Goal: Task Accomplishment & Management: Use online tool/utility

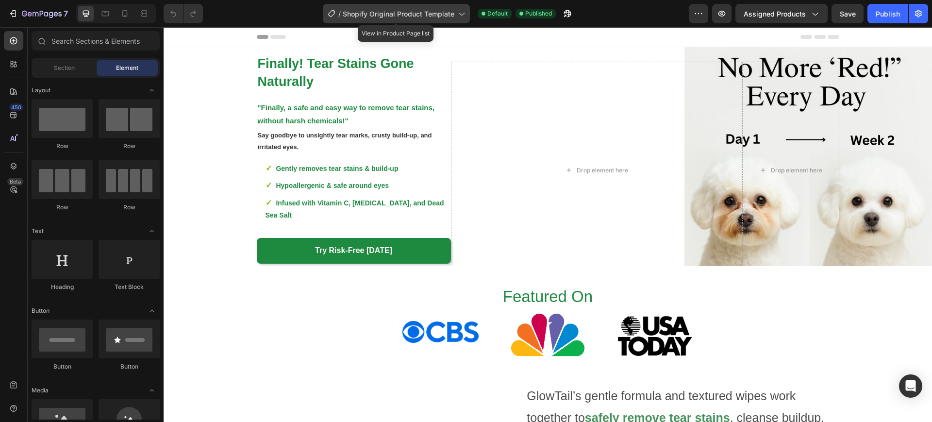
click at [407, 18] on div "/ Shopify Original Product Template" at bounding box center [396, 13] width 147 height 19
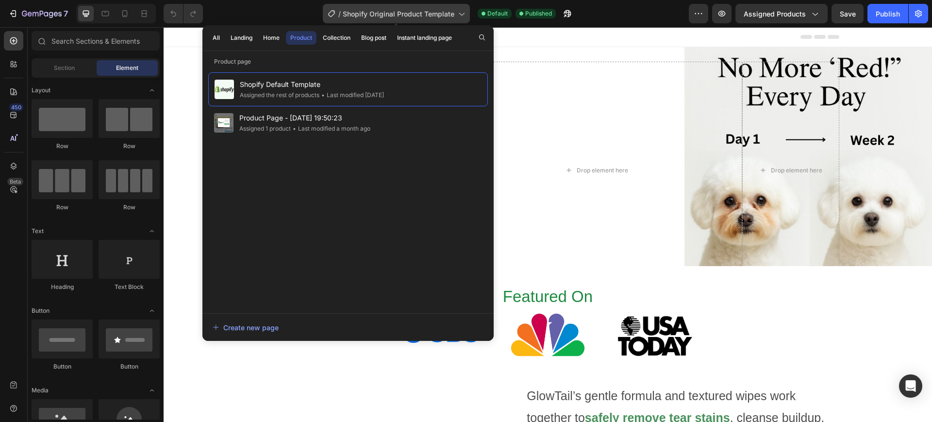
click at [430, 7] on div "/ Shopify Original Product Template" at bounding box center [396, 13] width 147 height 19
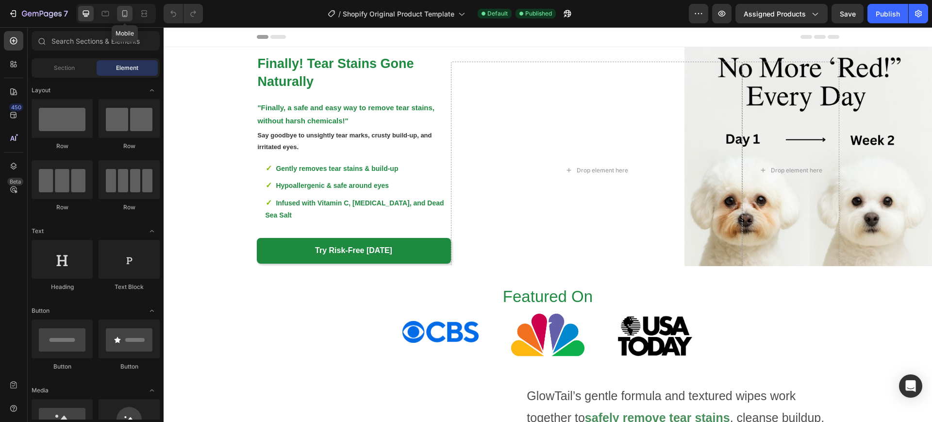
click at [129, 15] on icon at bounding box center [125, 14] width 10 height 10
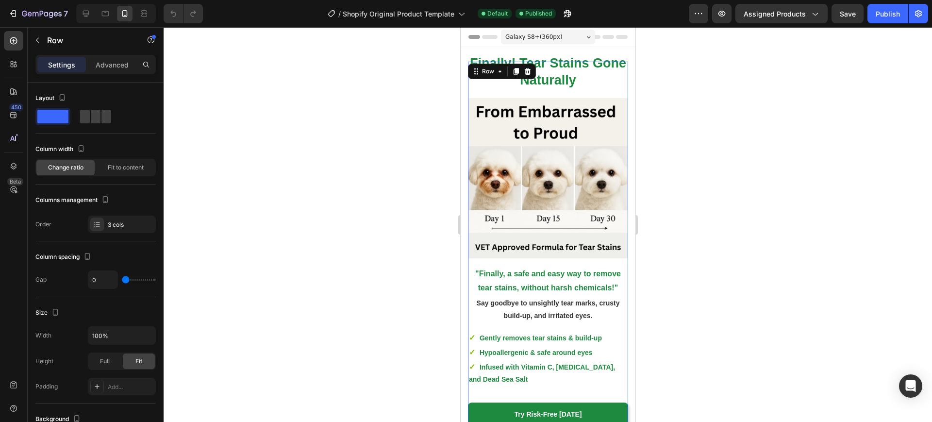
click at [682, 95] on div at bounding box center [548, 224] width 769 height 395
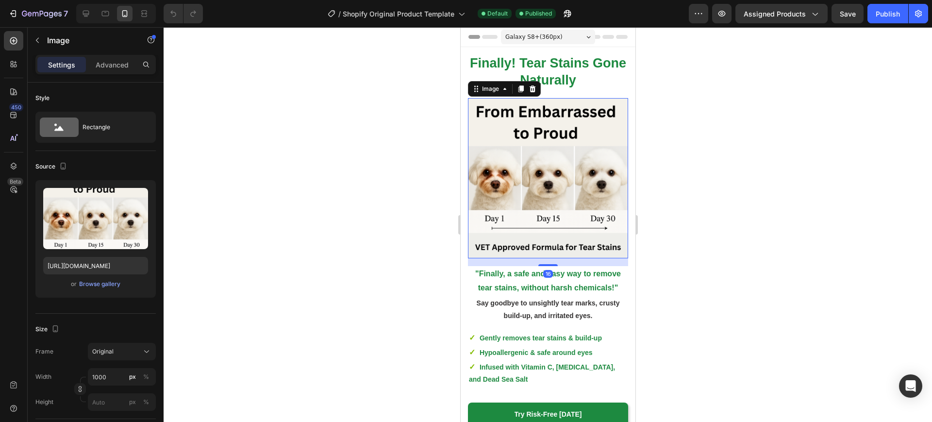
click at [678, 182] on div at bounding box center [548, 224] width 769 height 395
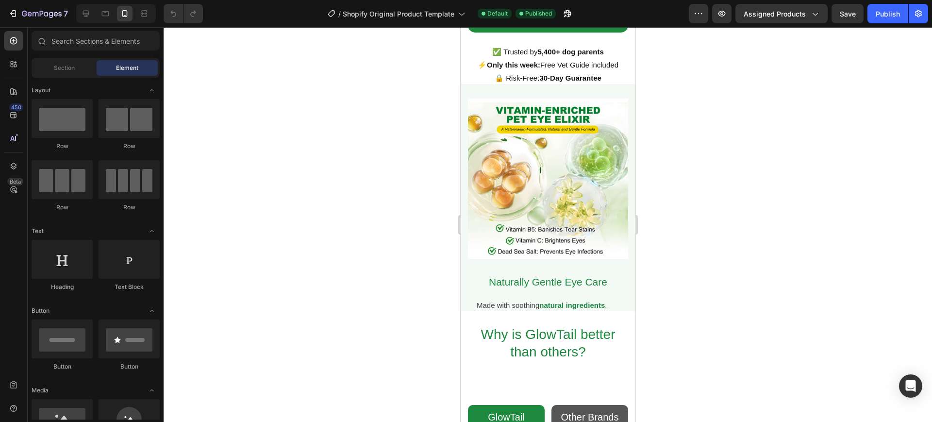
scroll to position [1208, 0]
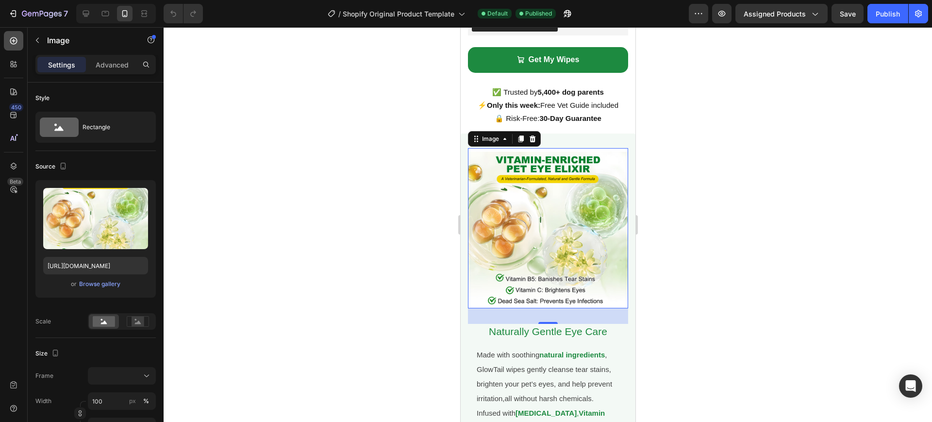
click at [17, 40] on icon at bounding box center [14, 41] width 10 height 10
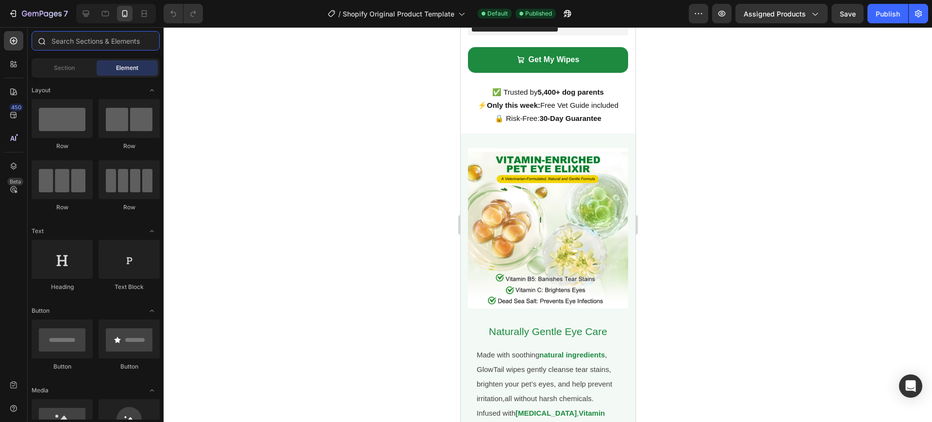
click at [88, 40] on input "text" at bounding box center [96, 40] width 128 height 19
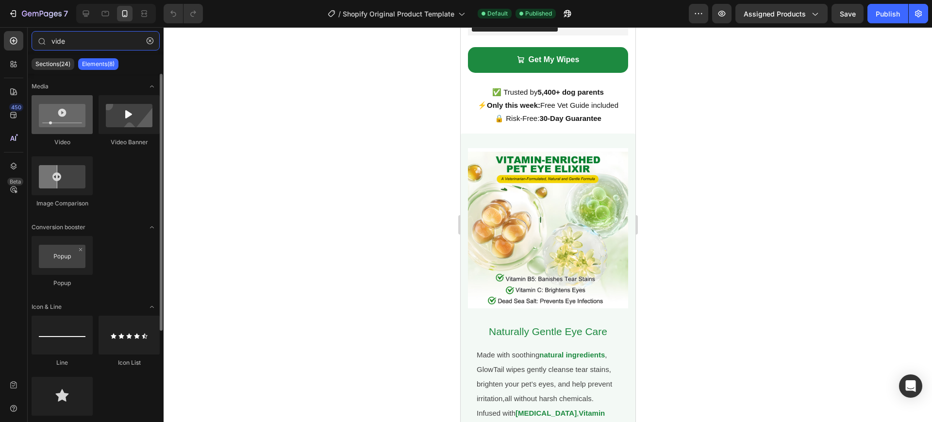
type input "vide"
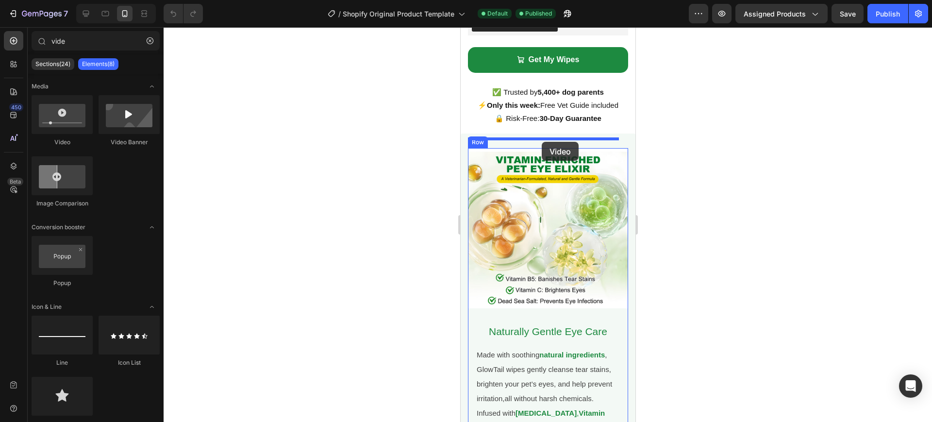
drag, startPoint x: 529, startPoint y: 144, endPoint x: 541, endPoint y: 142, distance: 12.9
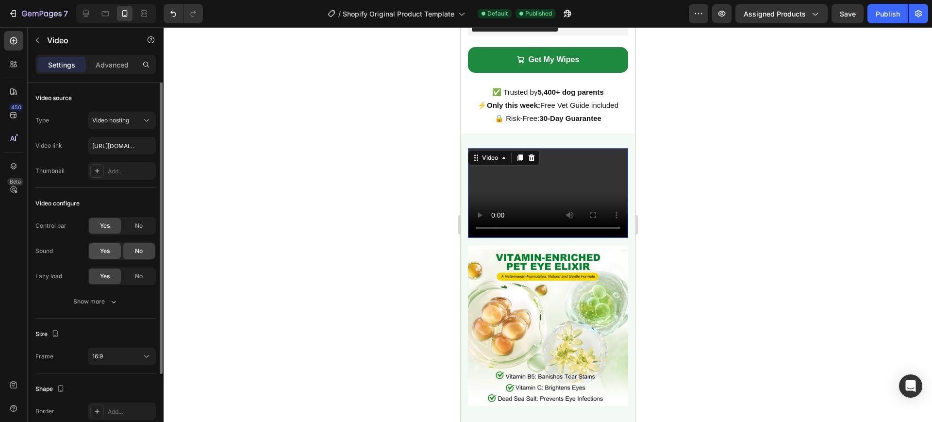
click at [106, 250] on span "Yes" at bounding box center [105, 251] width 10 height 9
click at [504, 180] on video at bounding box center [548, 193] width 160 height 90
click at [118, 127] on button "Video hosting" at bounding box center [122, 120] width 68 height 17
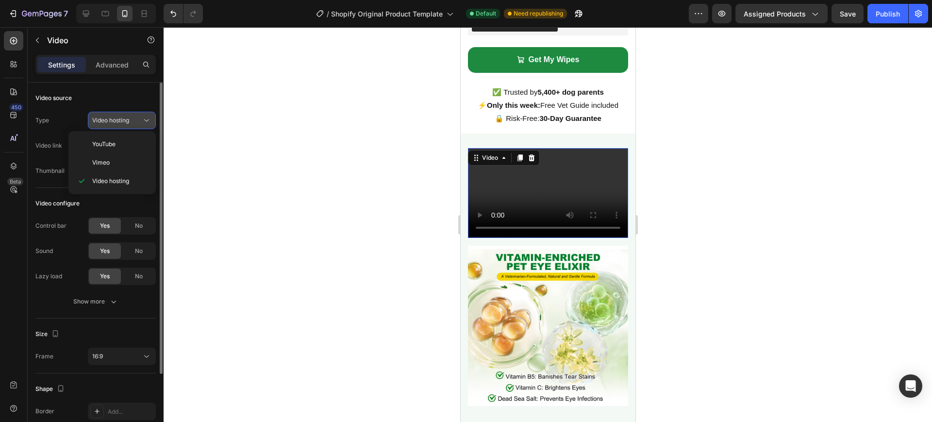
click at [120, 118] on span "Video hosting" at bounding box center [110, 120] width 37 height 7
drag, startPoint x: 121, startPoint y: 154, endPoint x: 115, endPoint y: 154, distance: 6.3
click at [115, 154] on input "text" at bounding box center [122, 145] width 68 height 17
click at [122, 173] on div "Add..." at bounding box center [131, 171] width 46 height 9
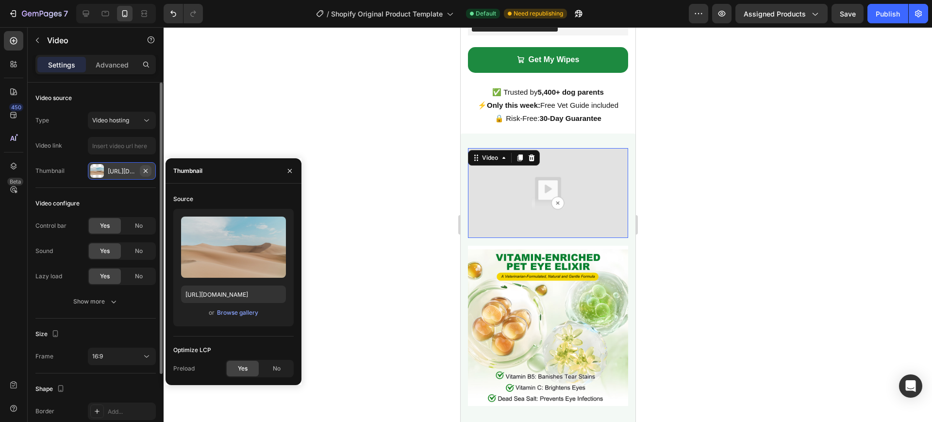
click at [144, 172] on icon "button" at bounding box center [146, 171] width 8 height 8
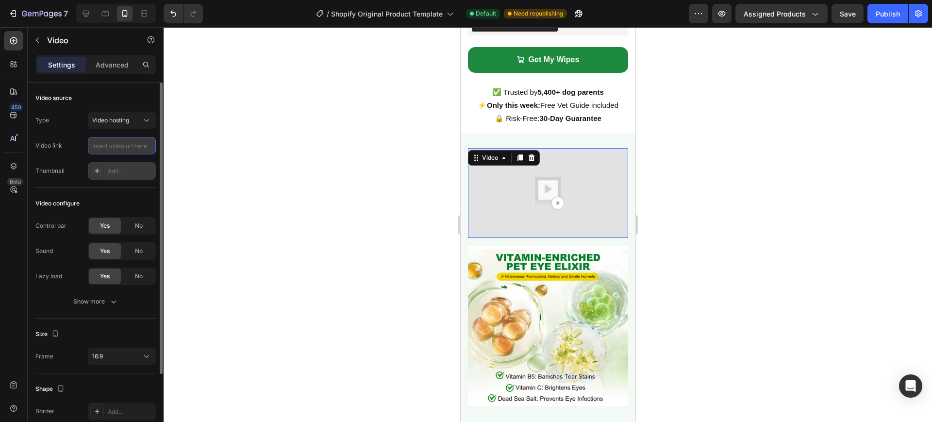
click at [118, 153] on input "text" at bounding box center [122, 145] width 68 height 17
click at [72, 150] on div "Video link" at bounding box center [95, 145] width 120 height 17
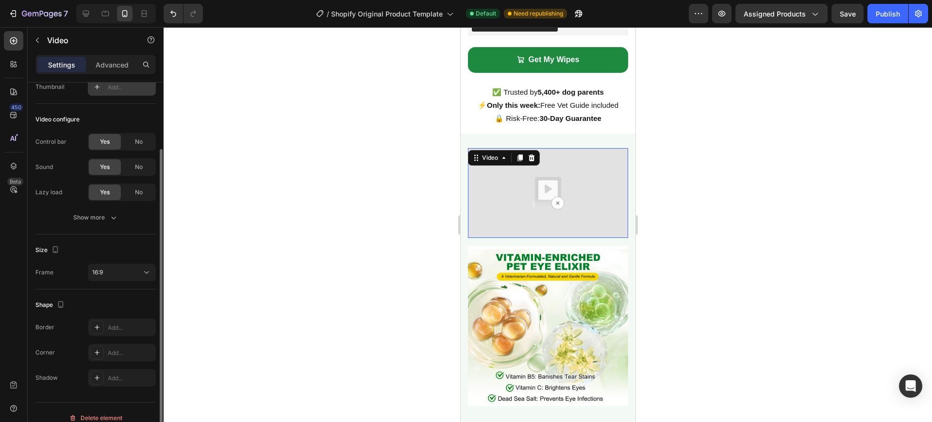
scroll to position [95, 0]
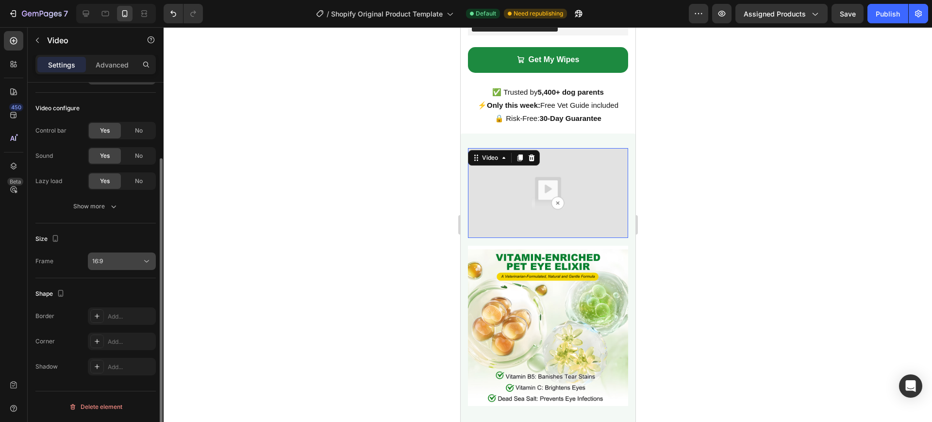
click at [109, 266] on button "16:9" at bounding box center [122, 261] width 68 height 17
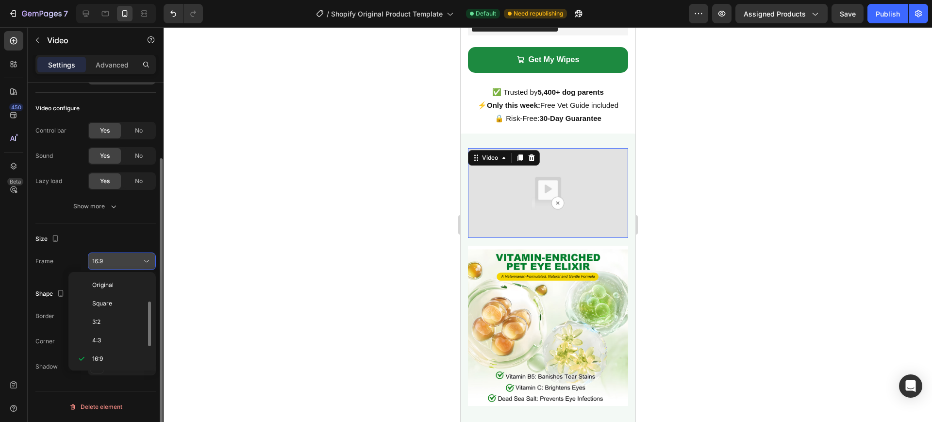
scroll to position [17, 0]
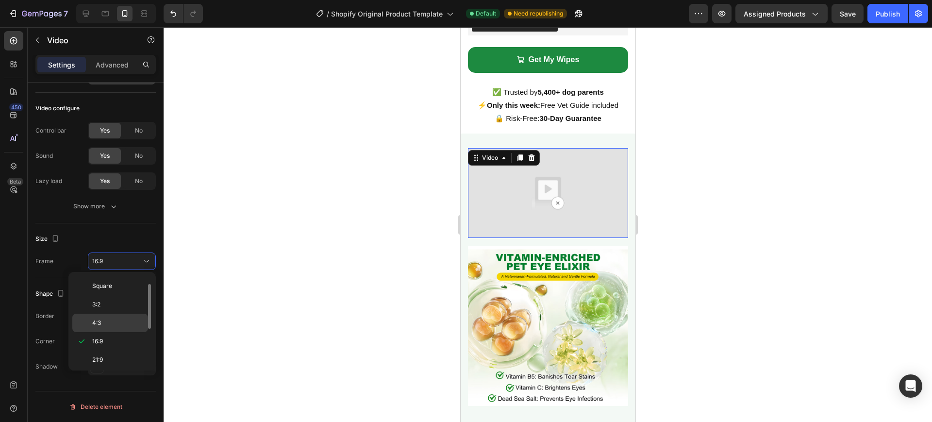
click at [117, 320] on p "4:3" at bounding box center [117, 323] width 51 height 9
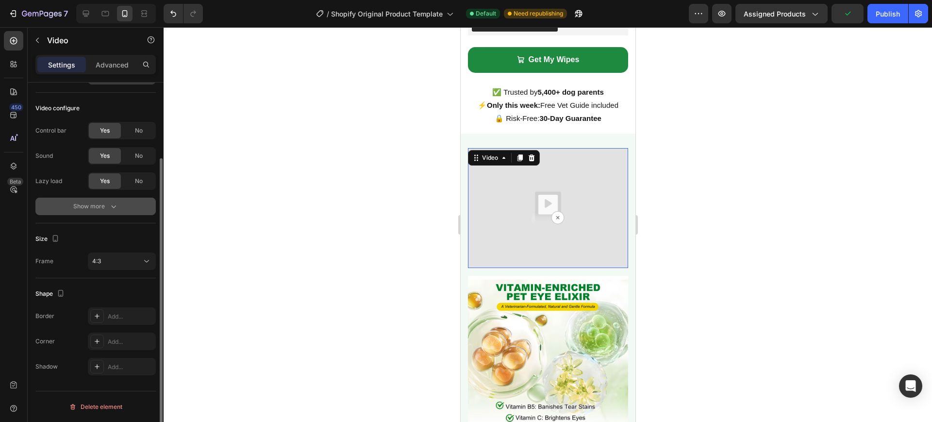
click at [108, 199] on button "Show more" at bounding box center [95, 206] width 120 height 17
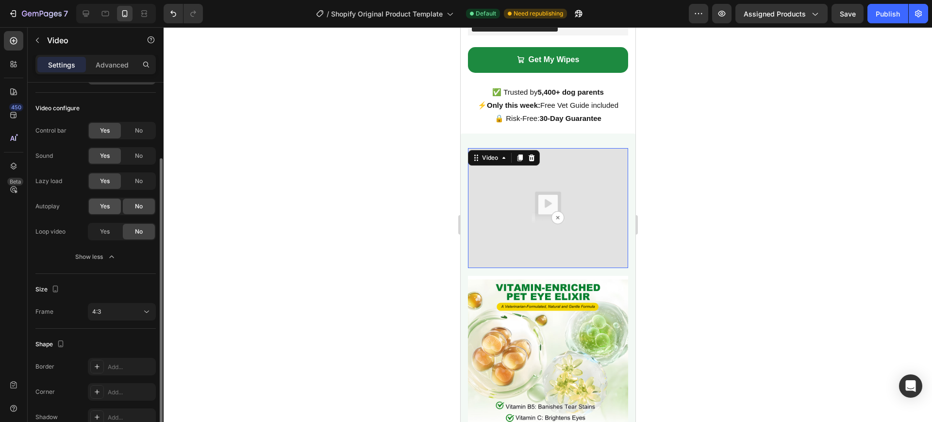
click at [103, 204] on span "Yes" at bounding box center [105, 206] width 10 height 9
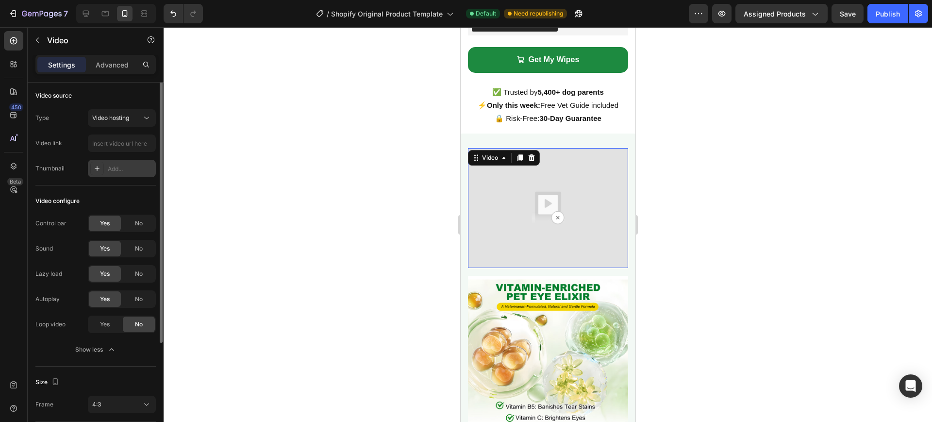
scroll to position [0, 0]
click at [106, 67] on p "Advanced" at bounding box center [112, 65] width 33 height 10
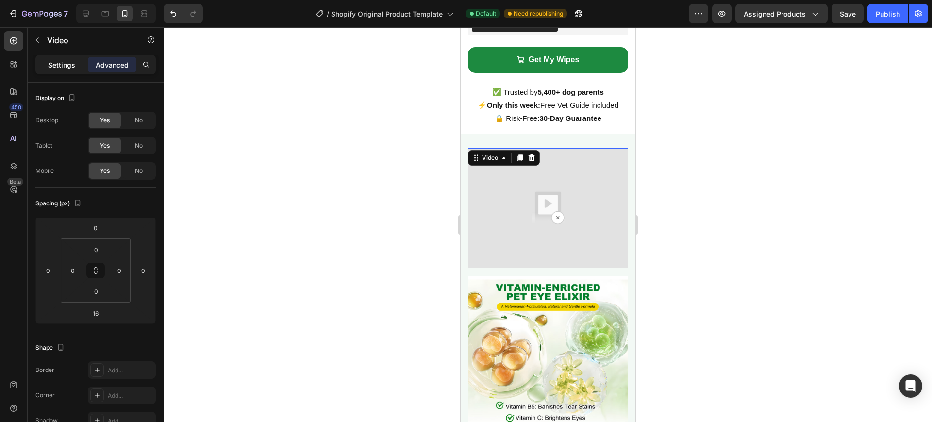
click at [67, 67] on p "Settings" at bounding box center [61, 65] width 27 height 10
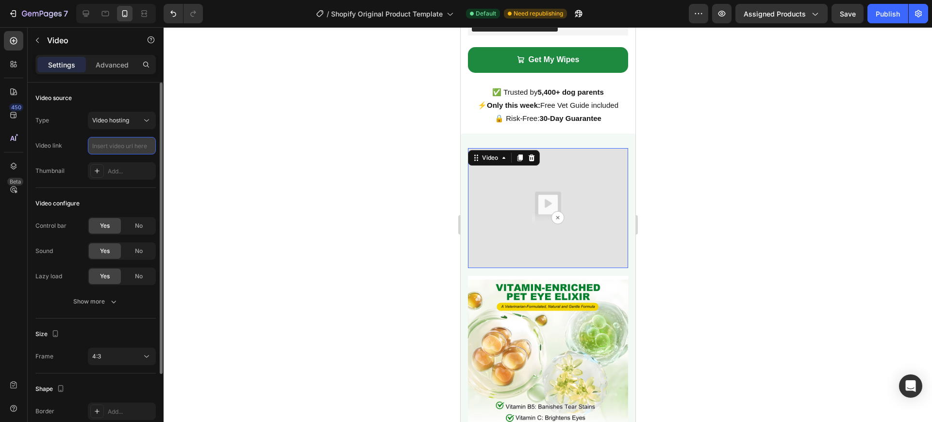
click at [112, 144] on input "text" at bounding box center [122, 145] width 68 height 17
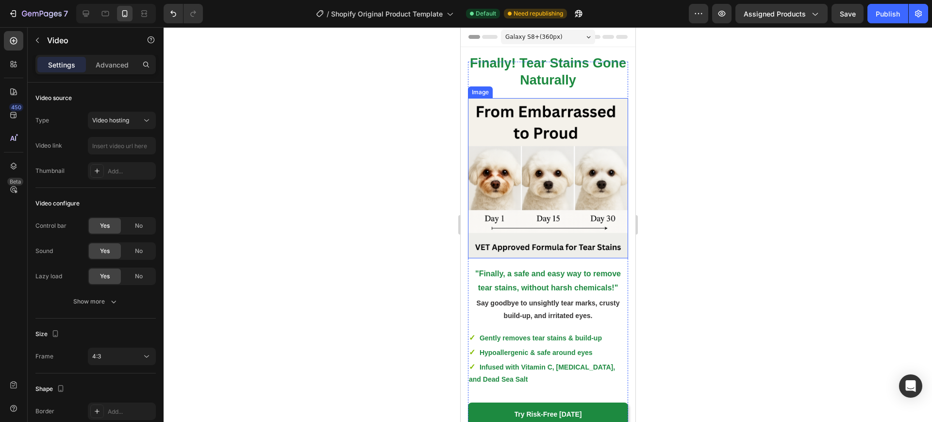
click at [542, 126] on img at bounding box center [548, 178] width 160 height 160
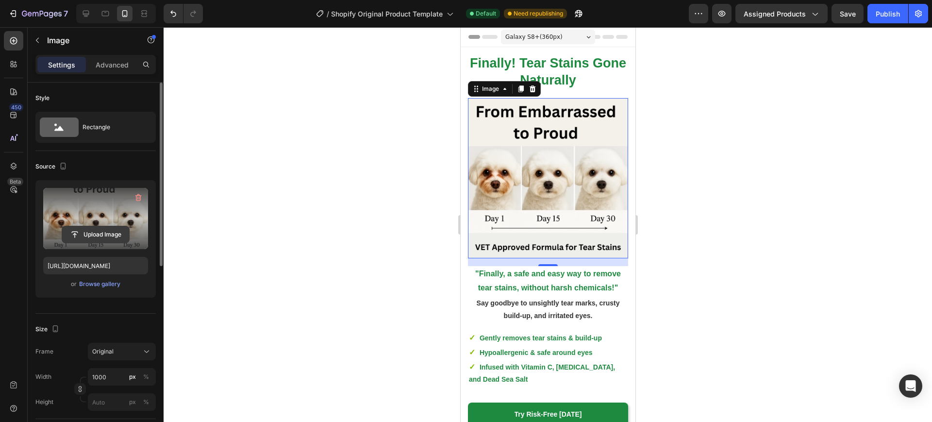
click at [88, 228] on input "file" at bounding box center [95, 234] width 67 height 17
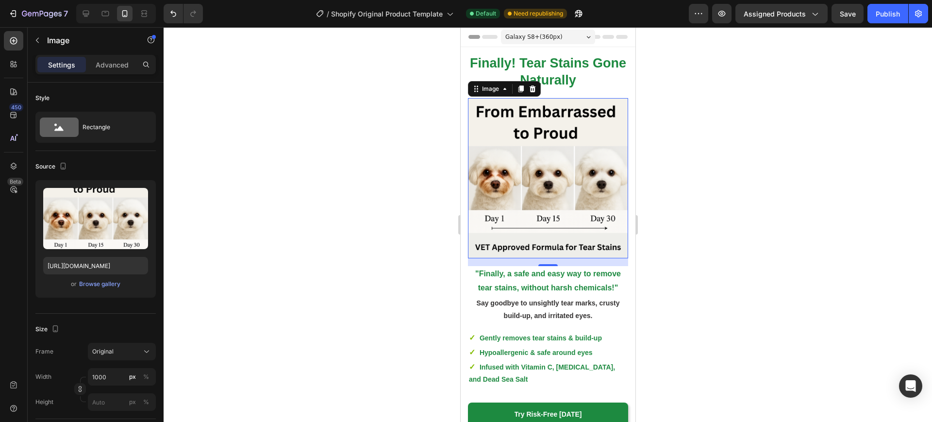
click at [527, 158] on img at bounding box center [548, 178] width 160 height 160
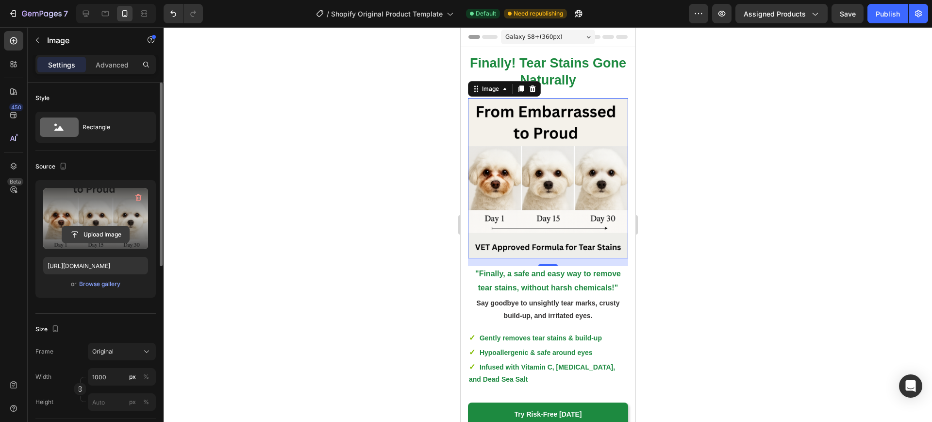
click at [85, 230] on input "file" at bounding box center [95, 234] width 67 height 17
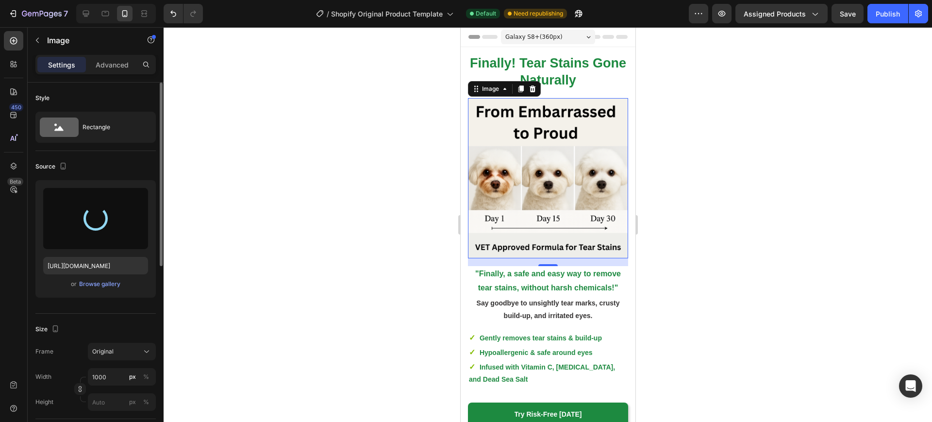
type input "[URL][DOMAIN_NAME]"
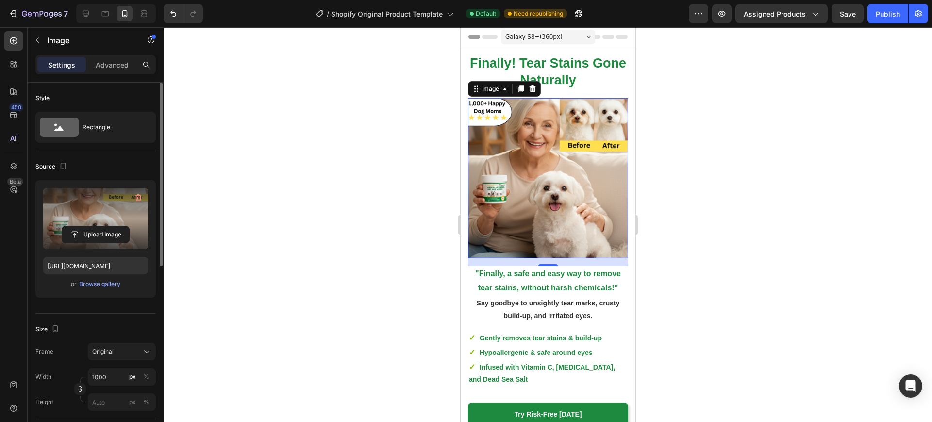
click at [420, 207] on div at bounding box center [548, 224] width 769 height 395
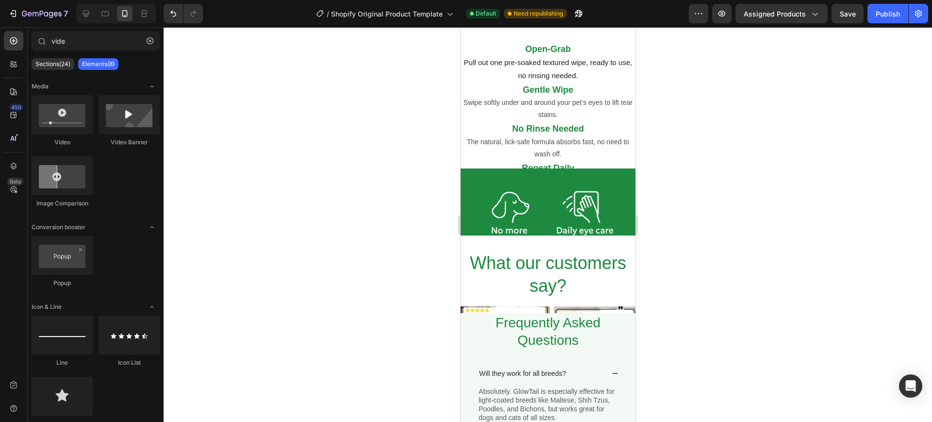
scroll to position [2256, 0]
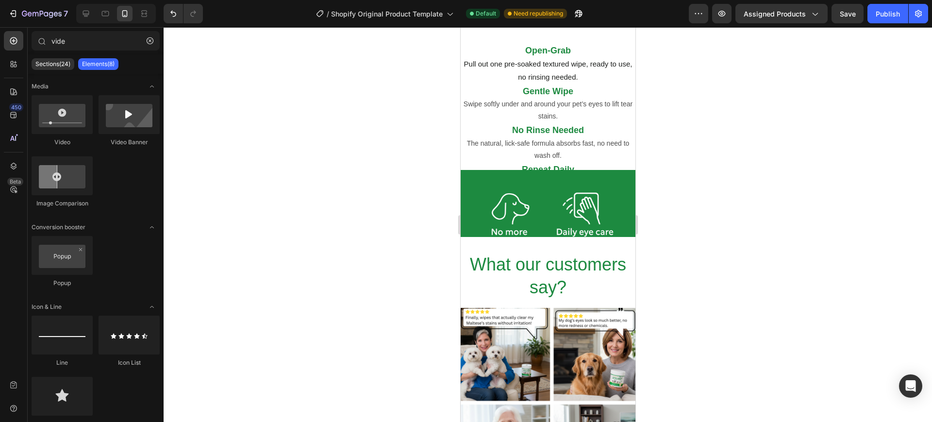
click at [731, 247] on div at bounding box center [548, 224] width 769 height 395
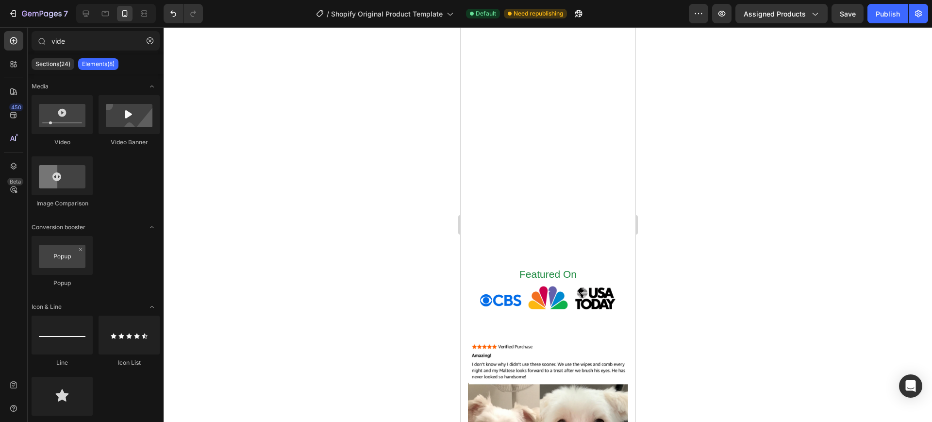
scroll to position [0, 0]
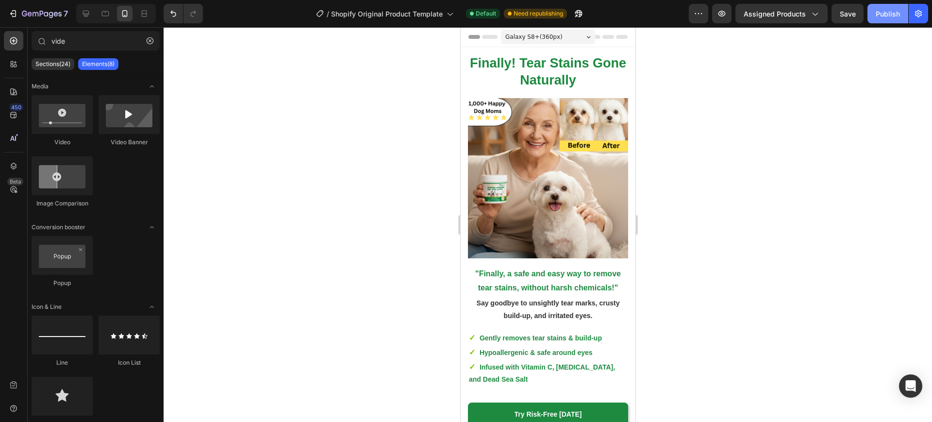
click at [886, 14] on div "Publish" at bounding box center [888, 14] width 24 height 10
click at [82, 15] on icon at bounding box center [86, 14] width 10 height 10
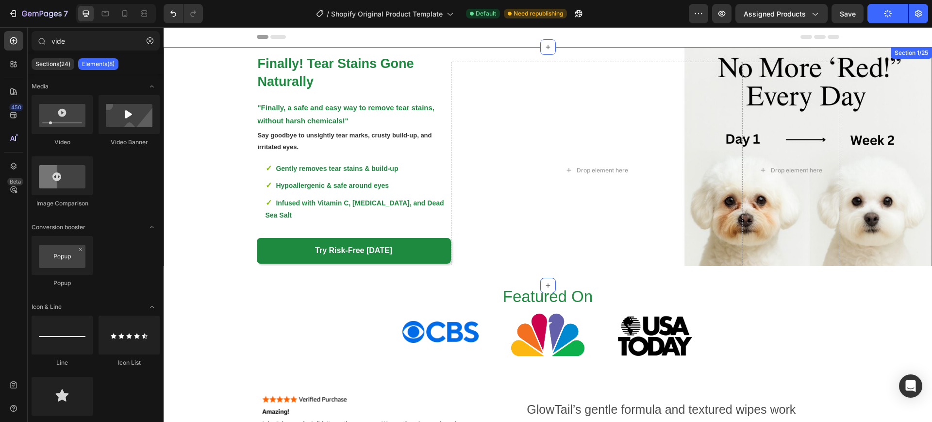
click at [833, 53] on div "Finally! Tear Stains Gone Naturally Text Block Image "Finally, a safe and easy …" at bounding box center [548, 166] width 769 height 238
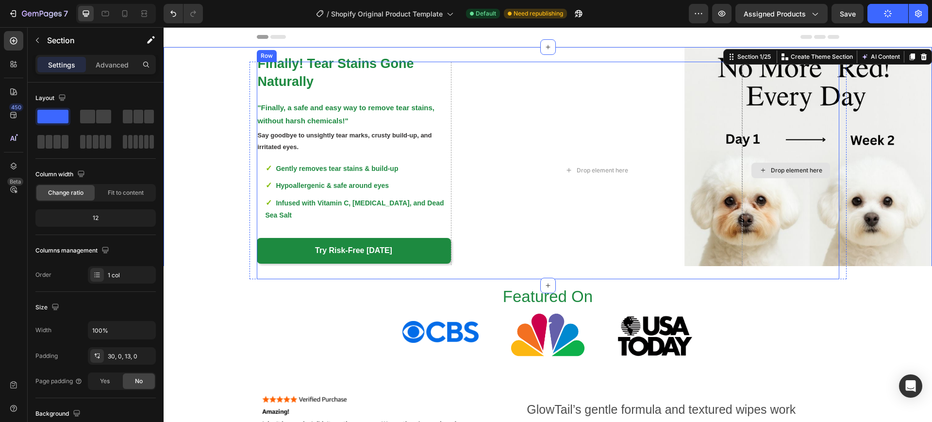
click at [760, 101] on div "Drop element here" at bounding box center [790, 171] width 97 height 218
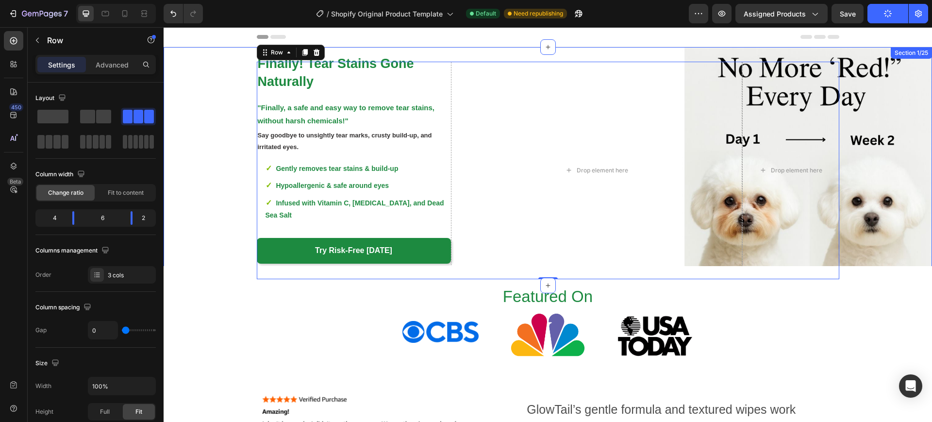
click at [735, 48] on div "Finally! Tear Stains Gone Naturally Text Block Image "Finally, a safe and easy …" at bounding box center [548, 166] width 769 height 238
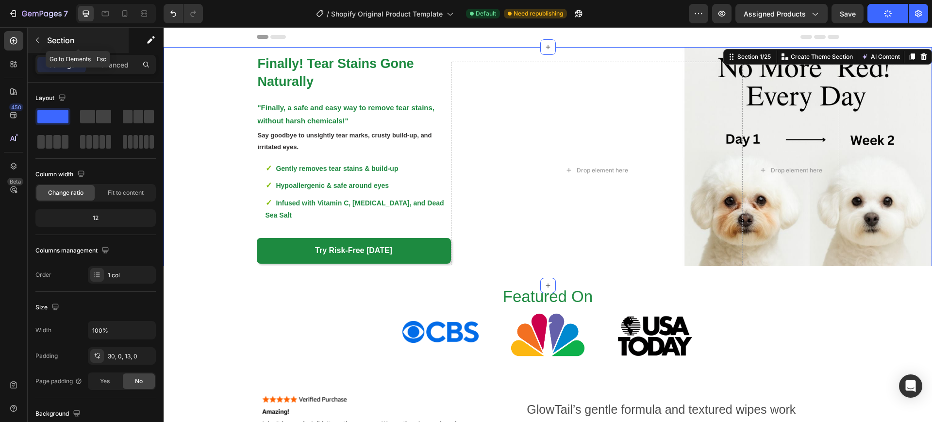
click at [42, 42] on button "button" at bounding box center [38, 41] width 16 height 16
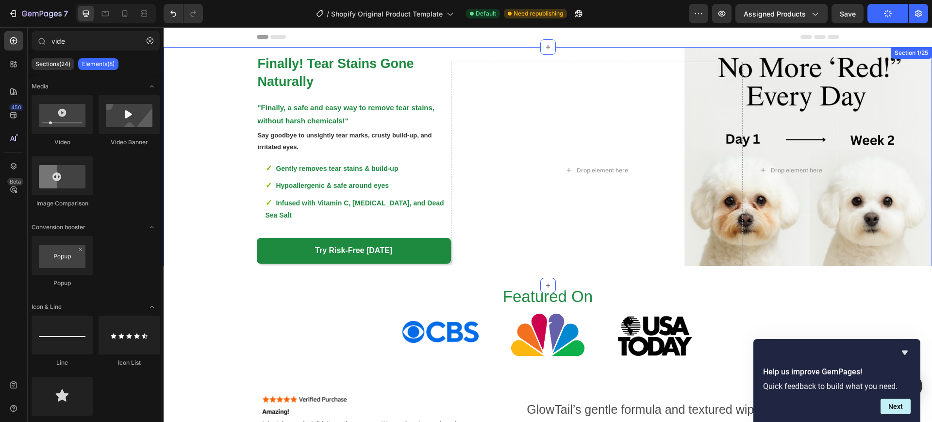
click at [201, 222] on div "Finally! Tear Stains Gone Naturally Text Block Image "Finally, a safe and easy …" at bounding box center [548, 171] width 769 height 218
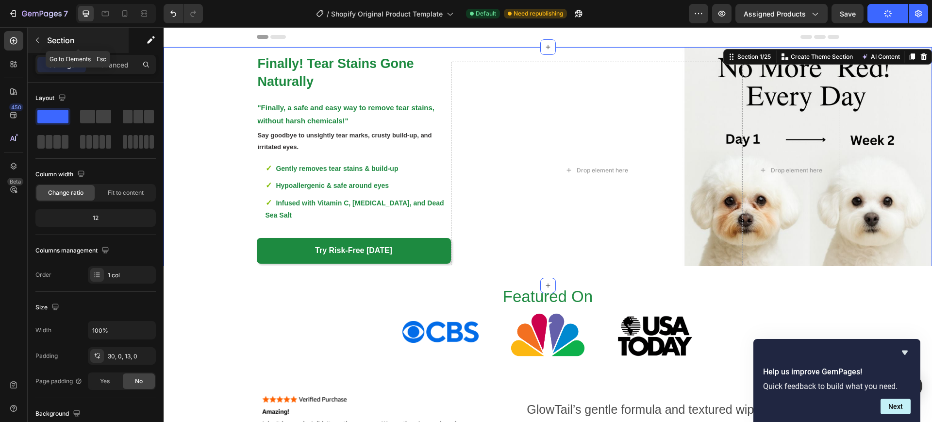
click at [36, 40] on icon "button" at bounding box center [37, 40] width 3 height 5
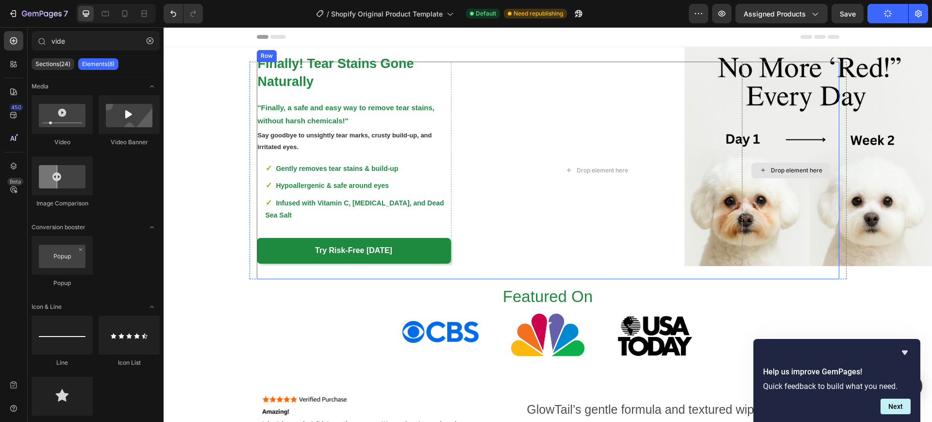
click at [806, 98] on div "Drop element here" at bounding box center [790, 171] width 97 height 218
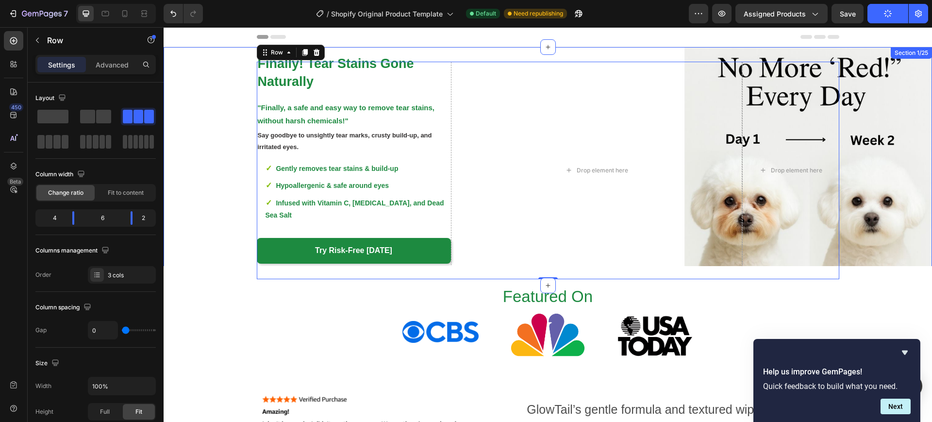
click at [885, 208] on div "Finally! Tear Stains Gone Naturally Text Block Image "Finally, a safe and easy …" at bounding box center [548, 171] width 769 height 218
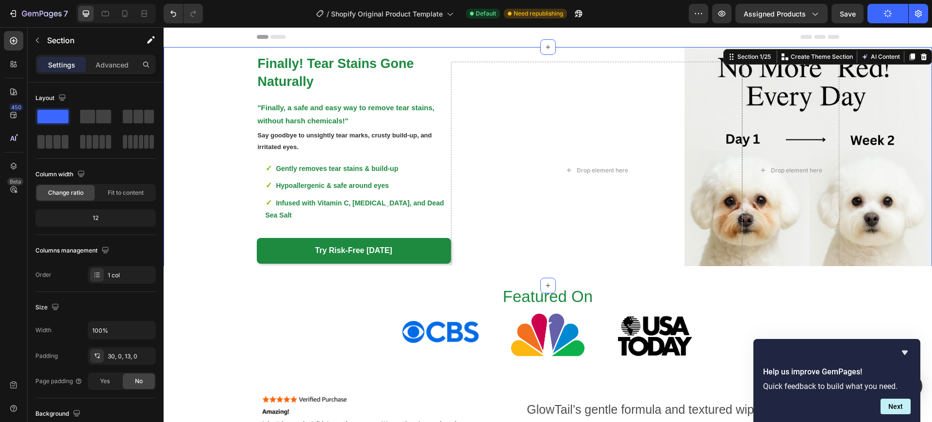
click at [886, 208] on div "Finally! Tear Stains Gone Naturally Text Block Image "Finally, a safe and easy …" at bounding box center [548, 171] width 769 height 218
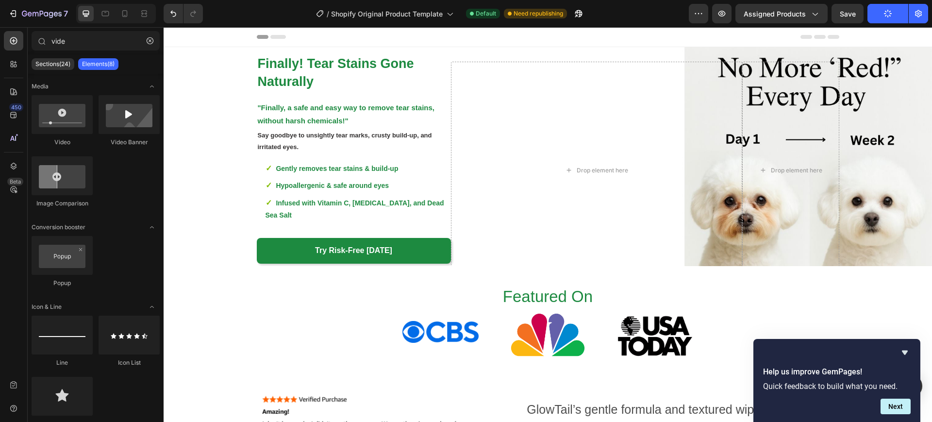
click at [615, 38] on div at bounding box center [548, 36] width 583 height 19
click at [96, 40] on input "vide" at bounding box center [96, 40] width 128 height 19
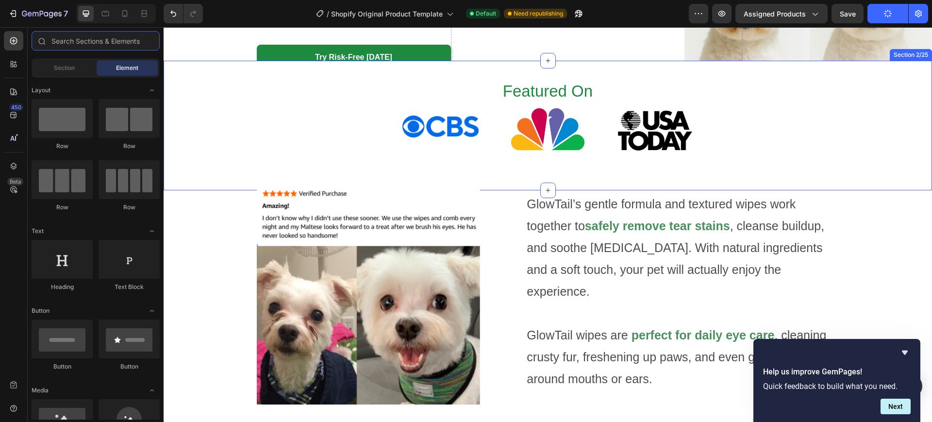
scroll to position [259, 0]
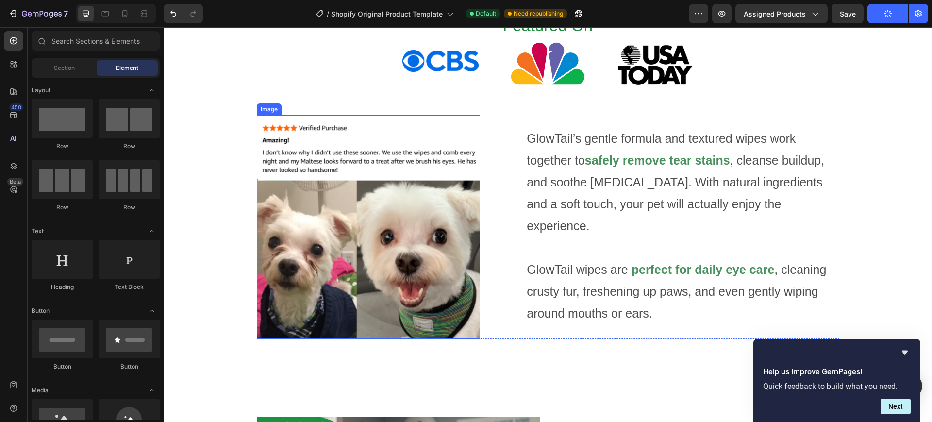
click at [383, 256] on img at bounding box center [369, 227] width 224 height 224
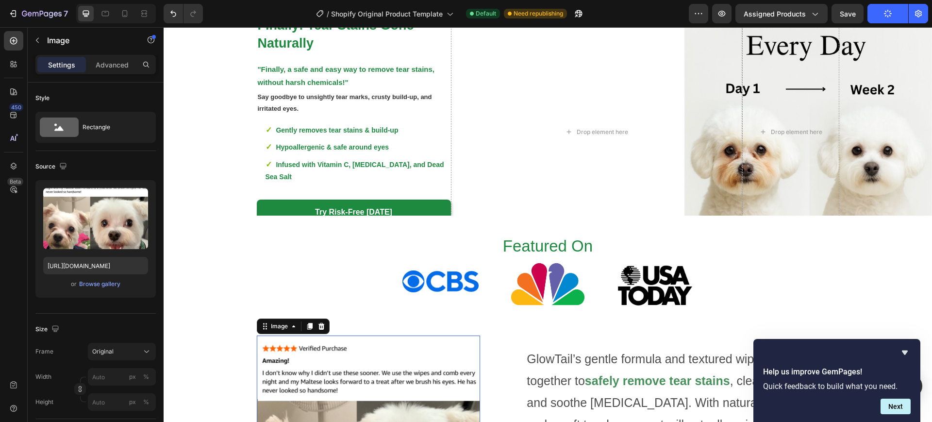
scroll to position [0, 0]
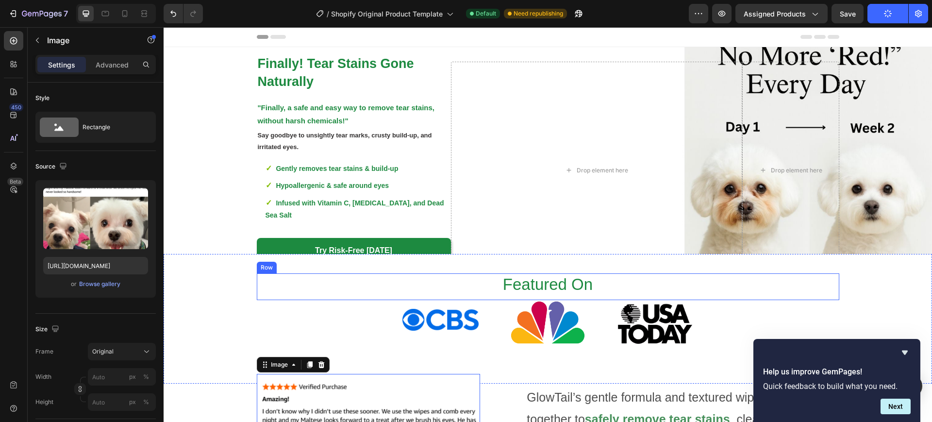
click at [721, 299] on div "Featured On Heading Row" at bounding box center [548, 286] width 583 height 27
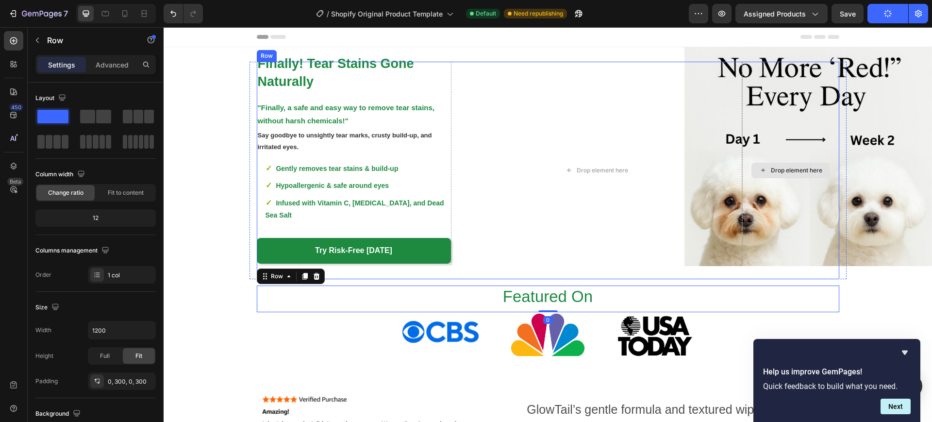
click at [761, 236] on div "Drop element here" at bounding box center [790, 171] width 97 height 218
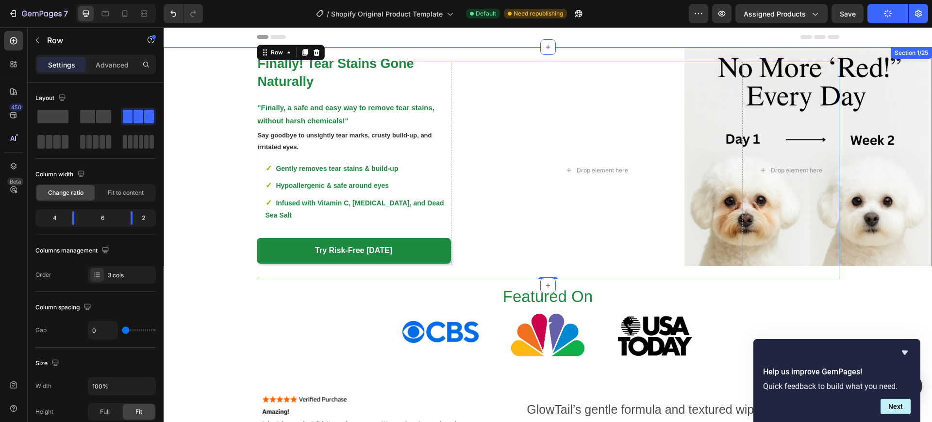
click at [867, 206] on div "Finally! Tear Stains Gone Naturally Text Block Image "Finally, a safe and easy …" at bounding box center [548, 171] width 769 height 218
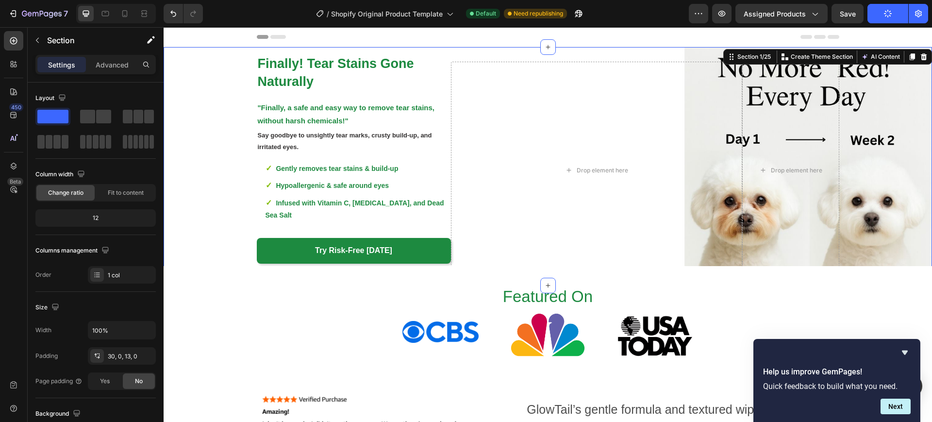
click at [867, 206] on div "Finally! Tear Stains Gone Naturally Text Block Image "Finally, a safe and easy …" at bounding box center [548, 171] width 769 height 218
click at [180, 106] on div "Finally! Tear Stains Gone Naturally Text Block Image "Finally, a safe and easy …" at bounding box center [548, 171] width 769 height 218
click at [195, 100] on div "Finally! Tear Stains Gone Naturally Text Block Image "Finally, a safe and easy …" at bounding box center [548, 171] width 769 height 218
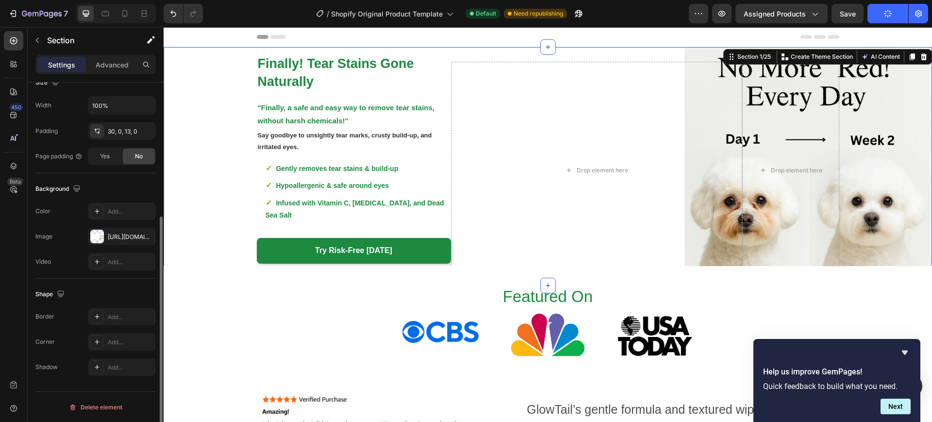
scroll to position [225, 0]
click at [94, 237] on div at bounding box center [97, 236] width 14 height 14
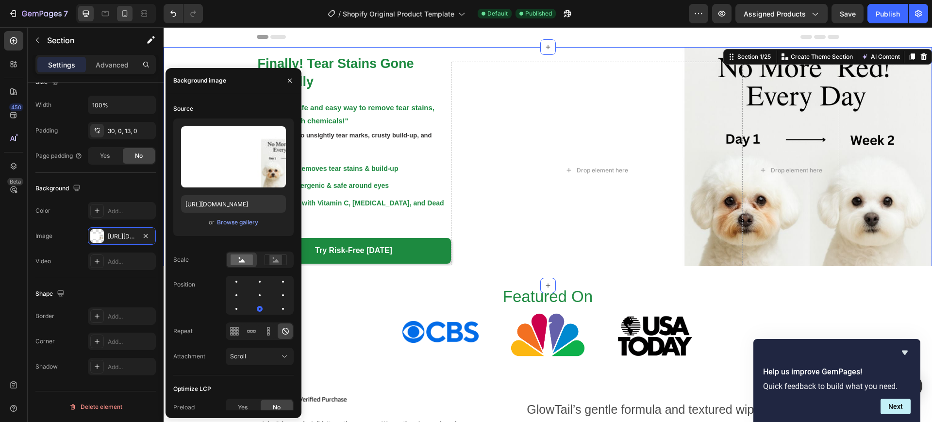
click at [123, 18] on icon at bounding box center [125, 14] width 10 height 10
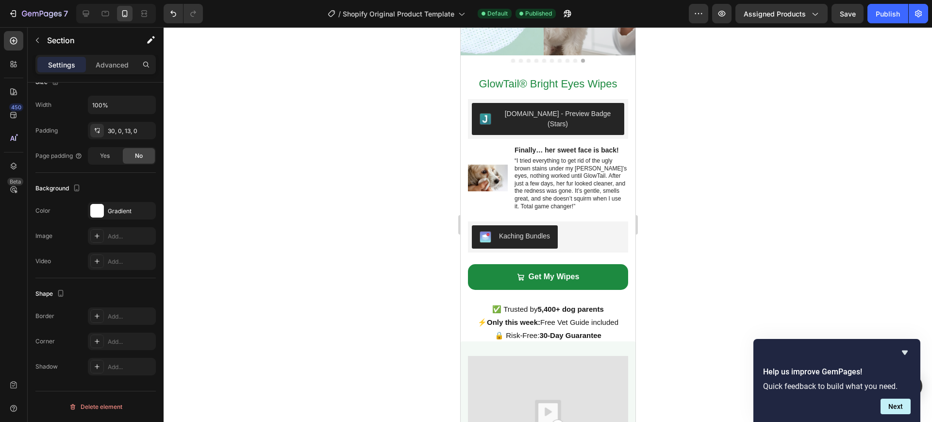
scroll to position [1194, 0]
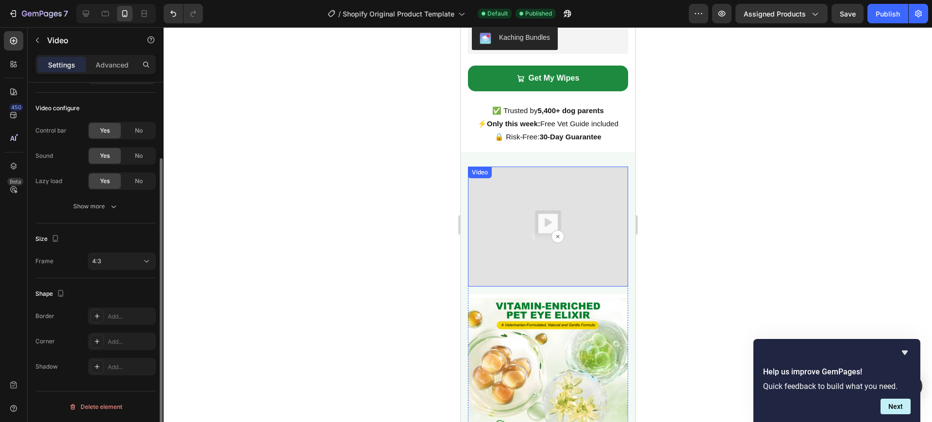
click at [501, 172] on div "Video" at bounding box center [548, 227] width 160 height 120
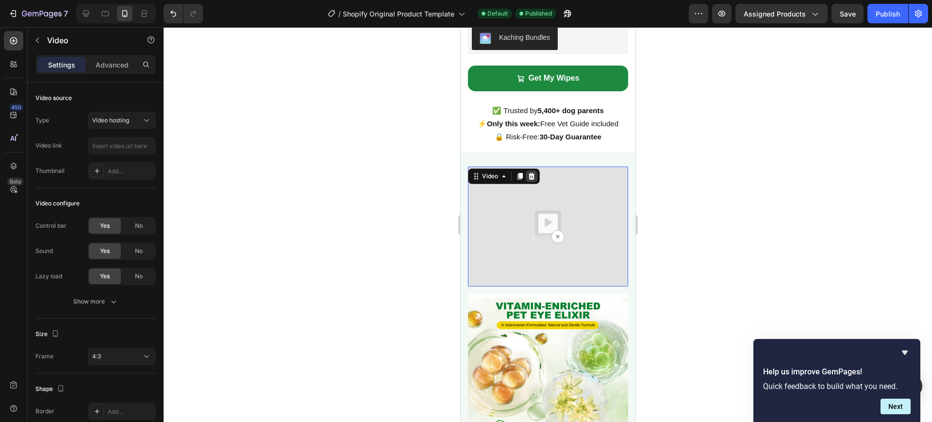
click at [532, 172] on icon at bounding box center [531, 176] width 8 height 8
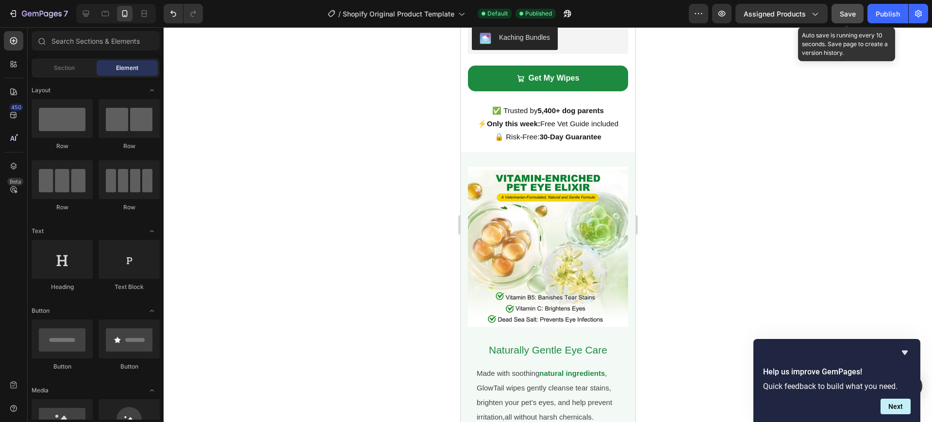
click at [857, 13] on button "Save" at bounding box center [848, 13] width 32 height 19
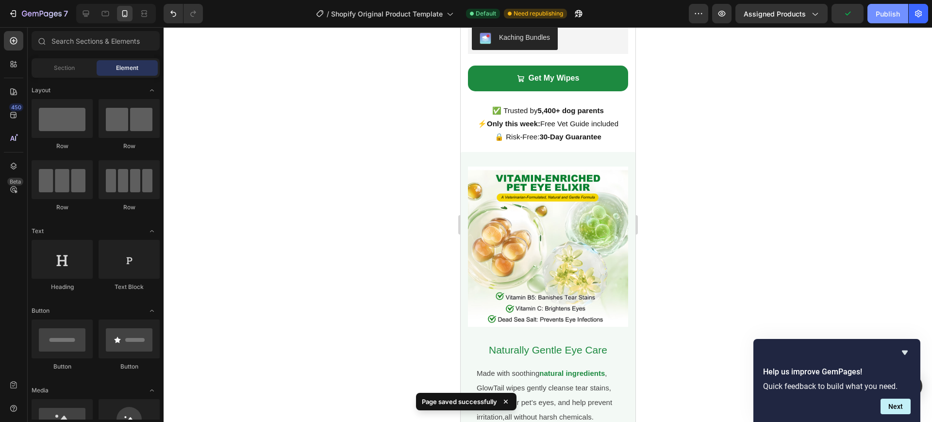
click at [881, 10] on div "Publish" at bounding box center [888, 14] width 24 height 10
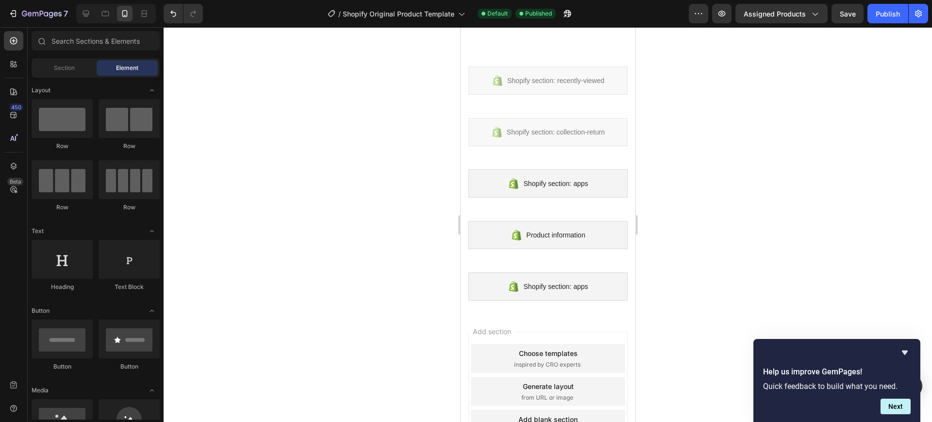
scroll to position [3774, 0]
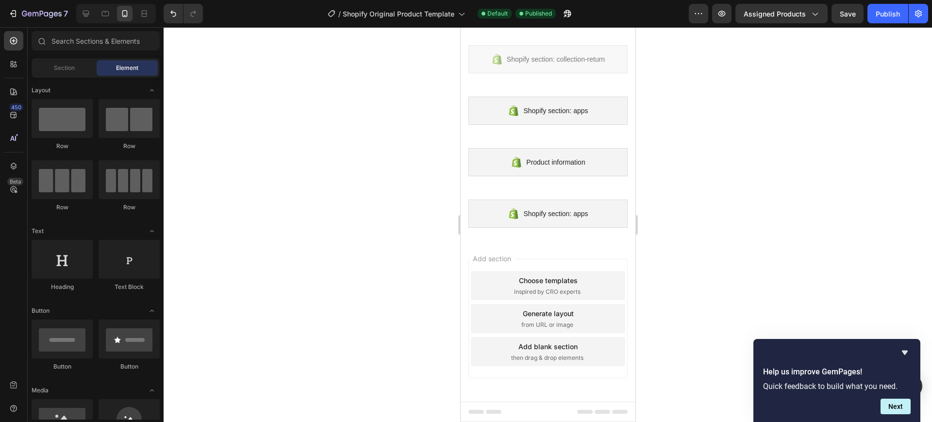
click at [794, 146] on div at bounding box center [548, 224] width 769 height 395
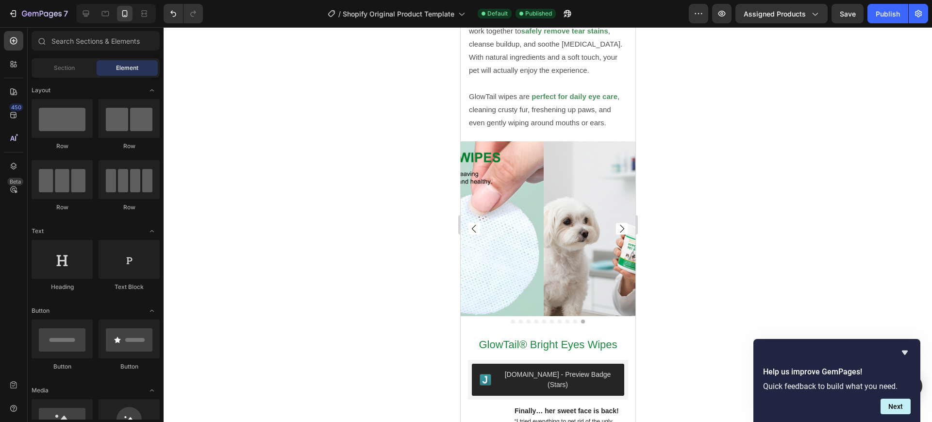
scroll to position [728, 0]
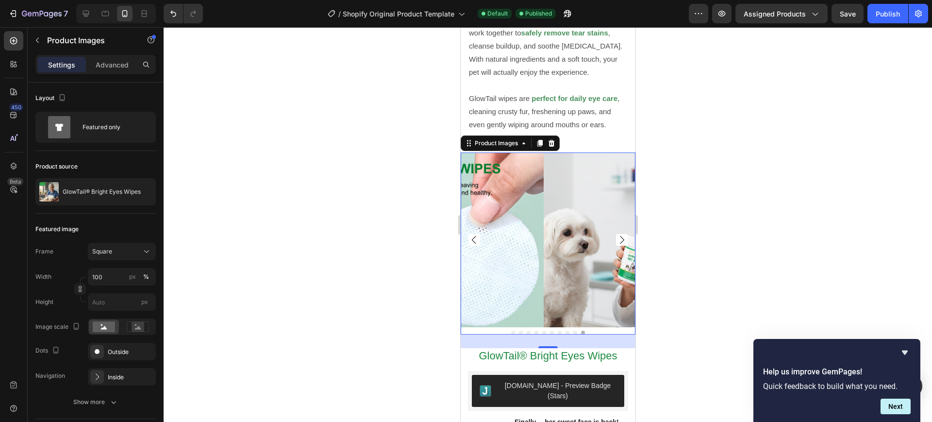
click at [616, 234] on icon "Carousel Next Arrow" at bounding box center [622, 240] width 12 height 12
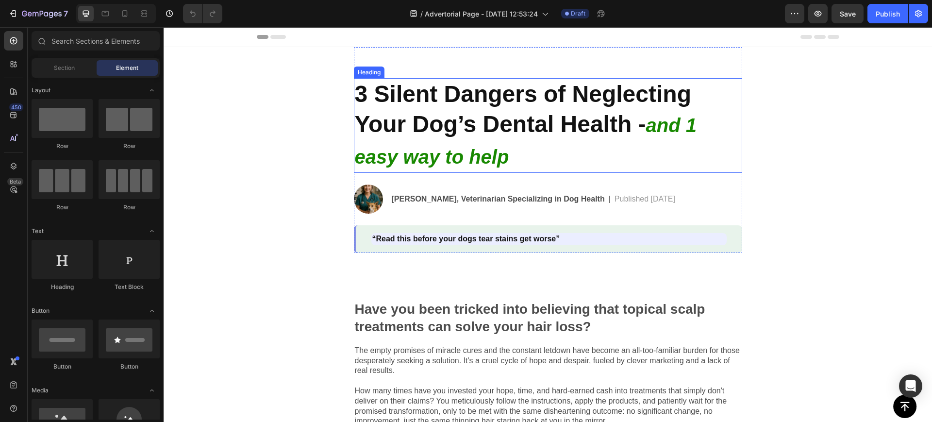
click at [579, 121] on strong "3 Silent Dangers of Neglecting Your Dog’s Dental Health -" at bounding box center [523, 109] width 337 height 56
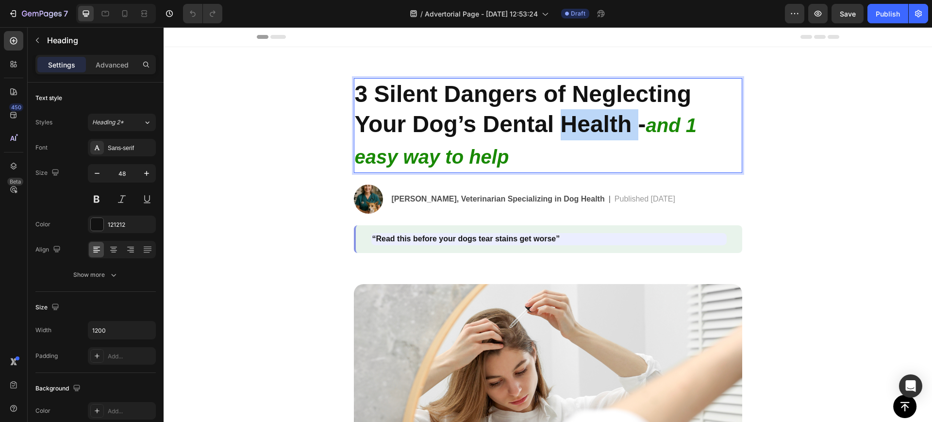
click at [579, 121] on strong "3 Silent Dangers of Neglecting Your Dog’s Dental Health -" at bounding box center [523, 109] width 337 height 56
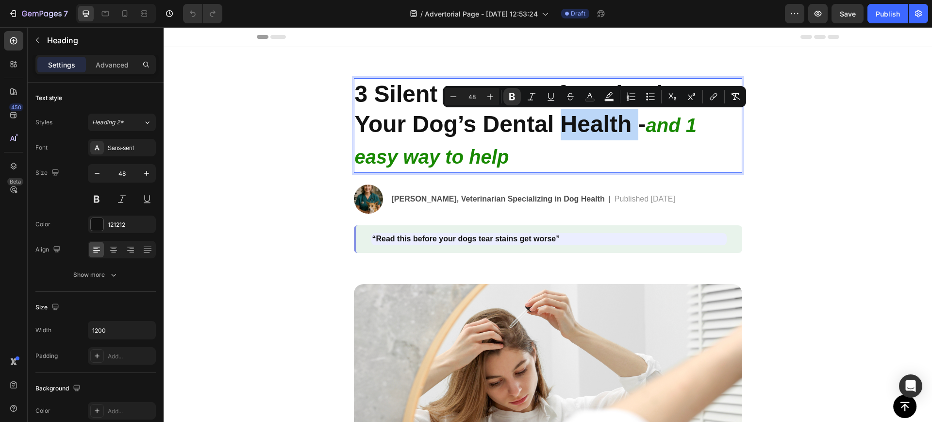
click at [579, 121] on strong "3 Silent Dangers of Neglecting Your Dog’s Dental Health -" at bounding box center [523, 109] width 337 height 56
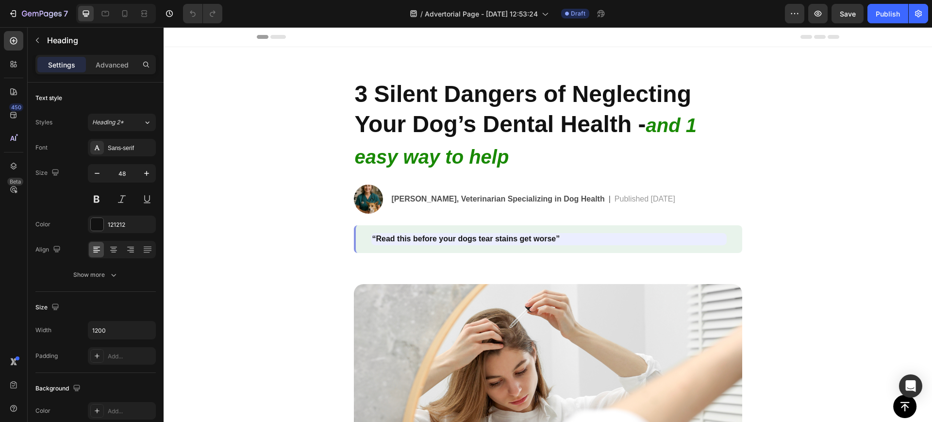
click at [435, 123] on strong "3 Silent Dangers of Neglecting Your Dog’s Dental Health -" at bounding box center [523, 109] width 337 height 56
click at [446, 123] on strong "3 Silent Dangers of Neglecting Your Dog’s Dental Health -" at bounding box center [523, 109] width 337 height 56
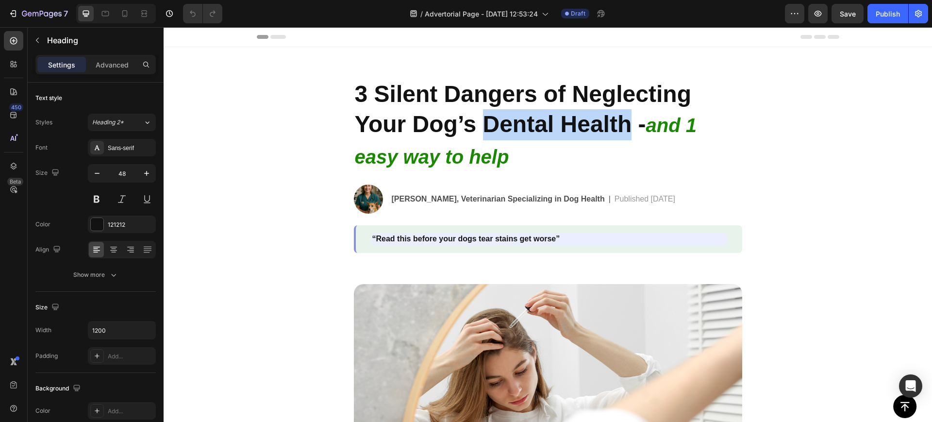
drag, startPoint x: 481, startPoint y: 125, endPoint x: 624, endPoint y: 116, distance: 143.5
click at [624, 116] on strong "3 Silent Dangers of Neglecting Your Dog’s Dental Health -" at bounding box center [523, 109] width 337 height 56
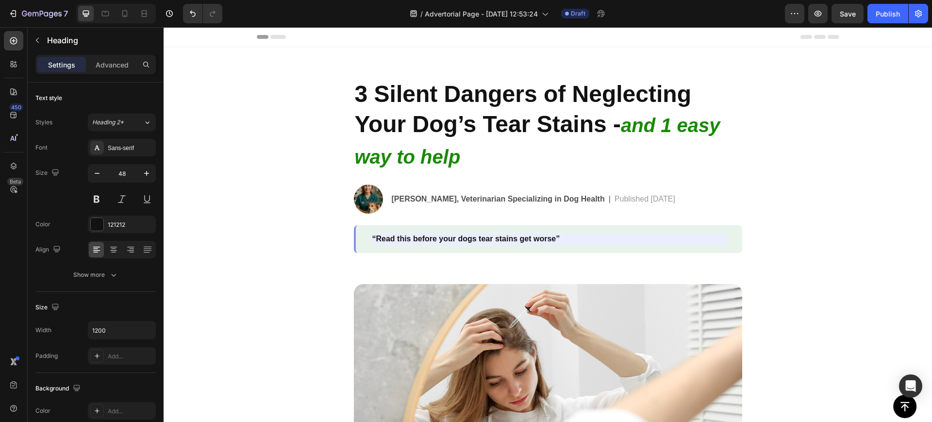
click at [624, 119] on strong "and 1 easy way to help" at bounding box center [538, 141] width 366 height 52
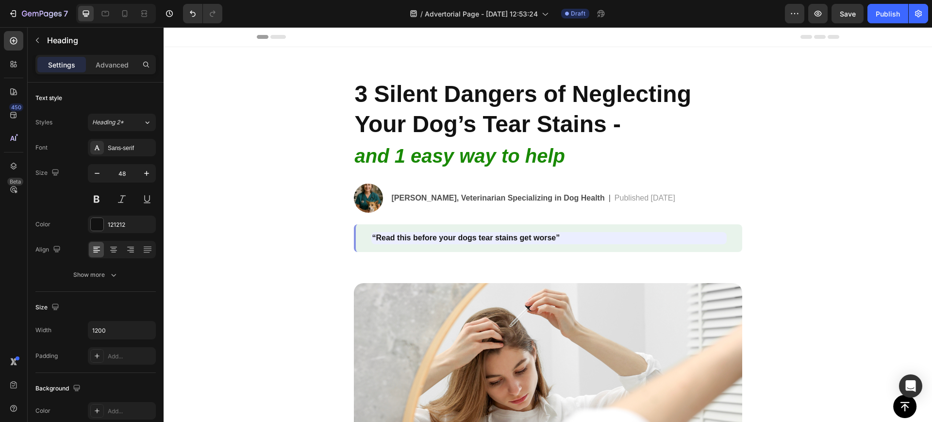
click at [617, 131] on strong "3 Silent Dangers of Neglecting Your Dog’s Tear Stains -" at bounding box center [523, 109] width 337 height 56
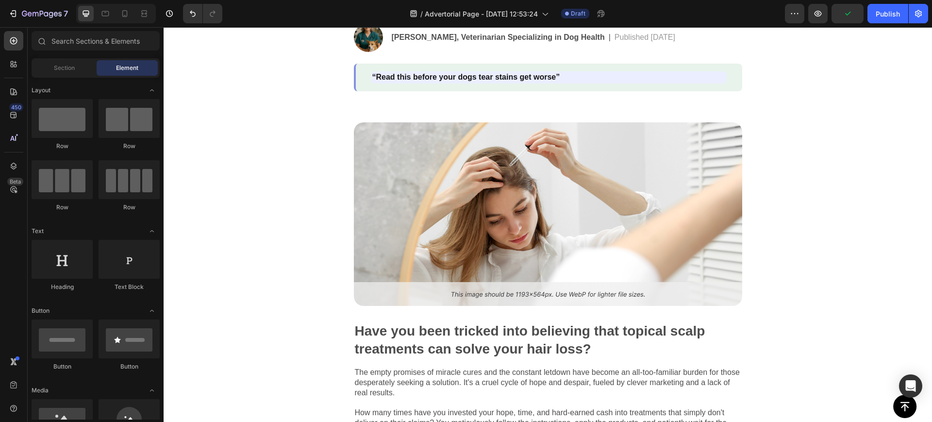
scroll to position [163, 0]
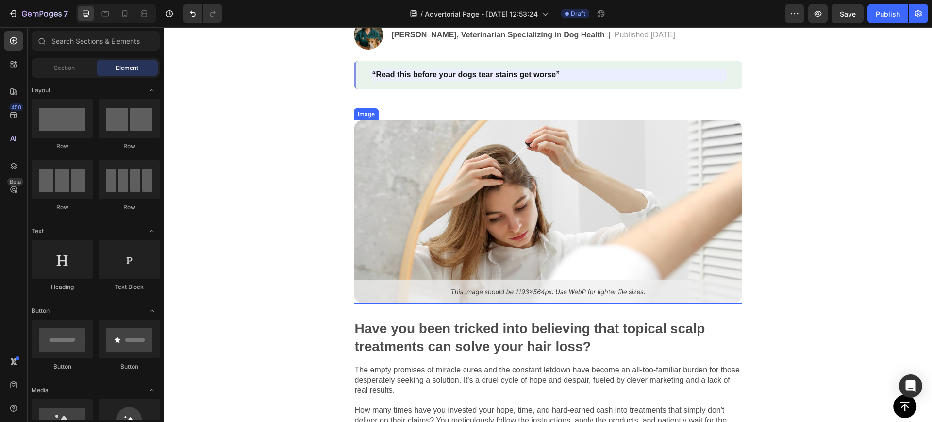
click at [562, 184] on img at bounding box center [548, 212] width 388 height 184
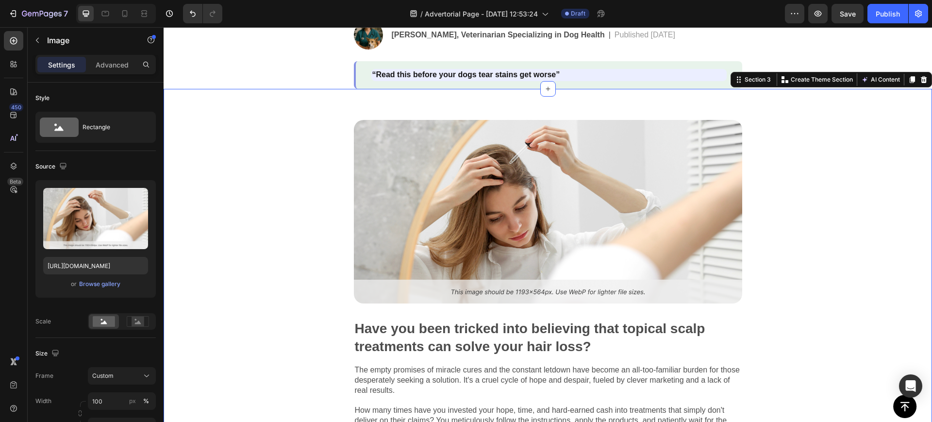
click at [784, 226] on div "Image Have you been tricked into believing that topical scalp treatments can so…" at bounding box center [548, 324] width 769 height 470
